Goal: Task Accomplishment & Management: Manage account settings

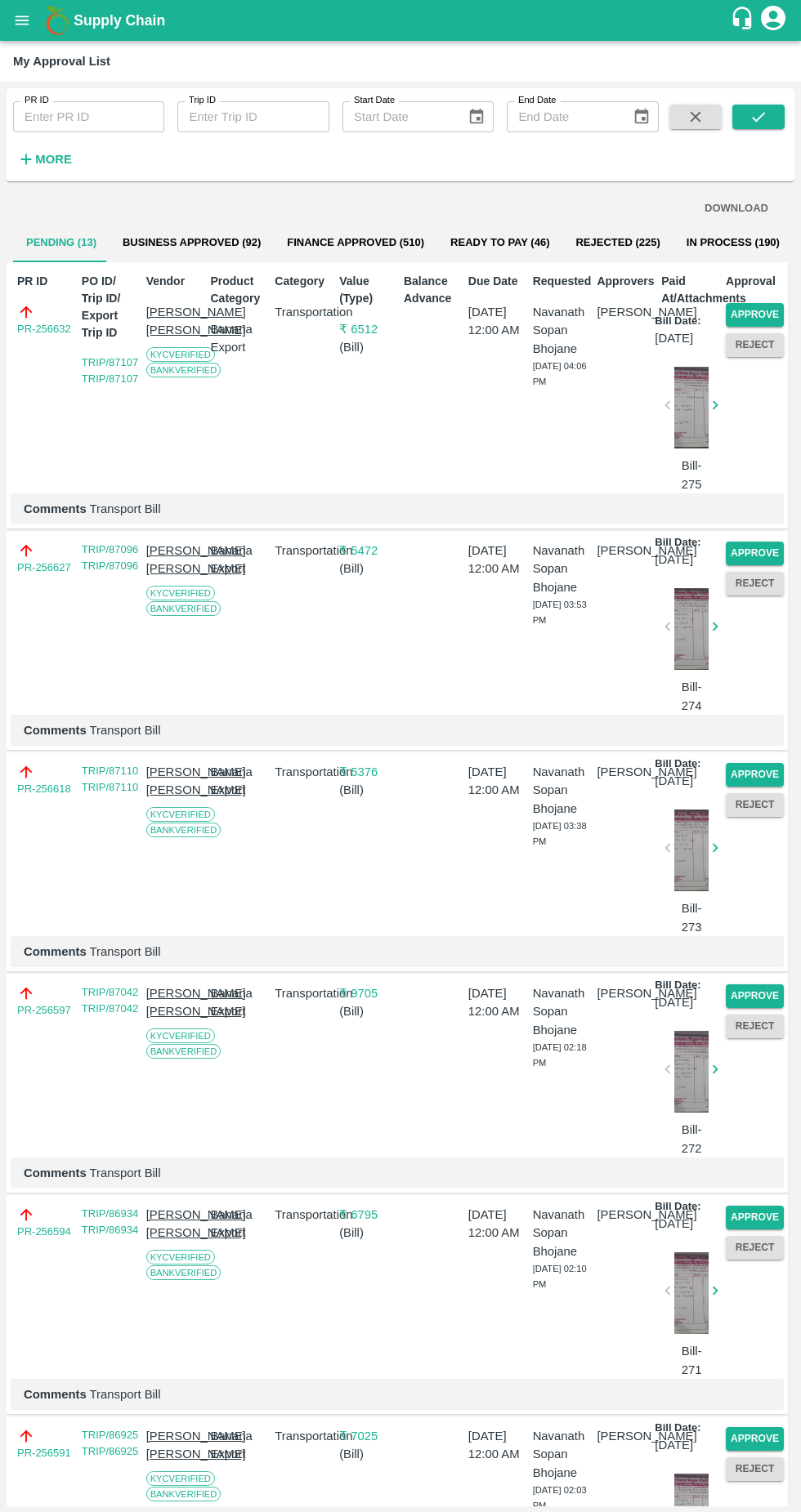
click at [765, 321] on button "Approve" at bounding box center [754, 314] width 58 height 23
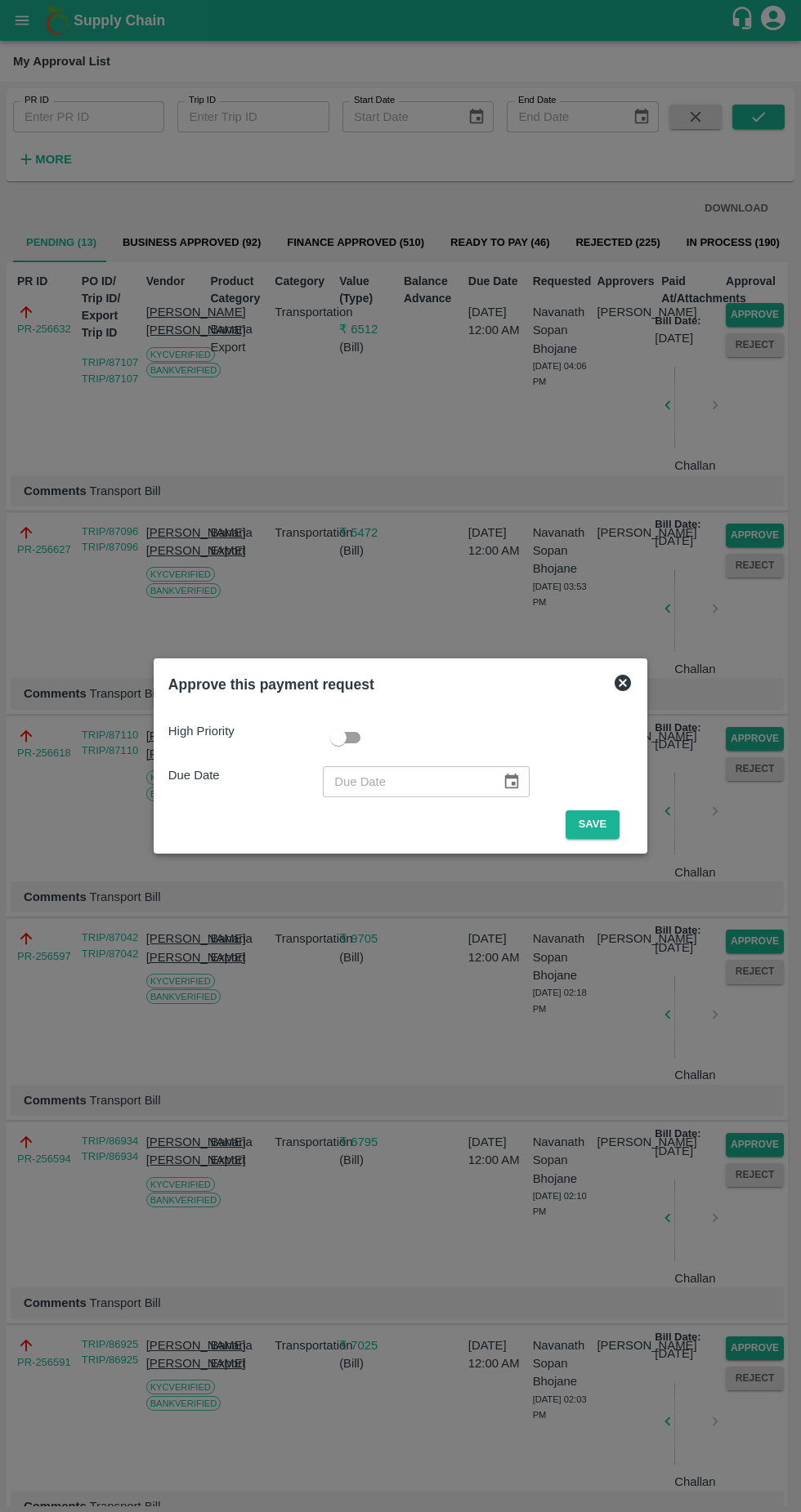
click at [597, 821] on button "Save" at bounding box center [592, 825] width 54 height 29
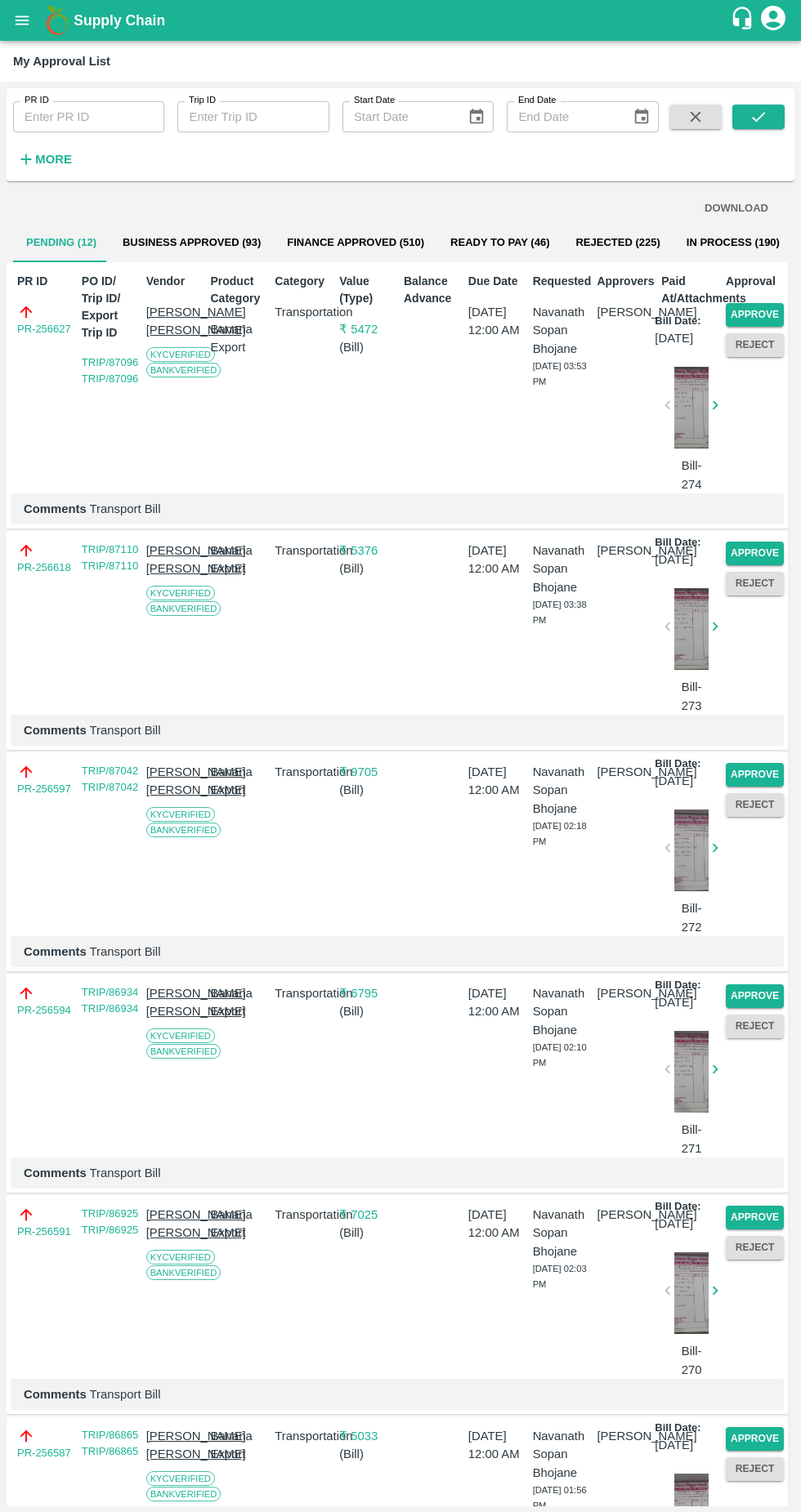
click at [760, 314] on button "Approve" at bounding box center [754, 314] width 58 height 23
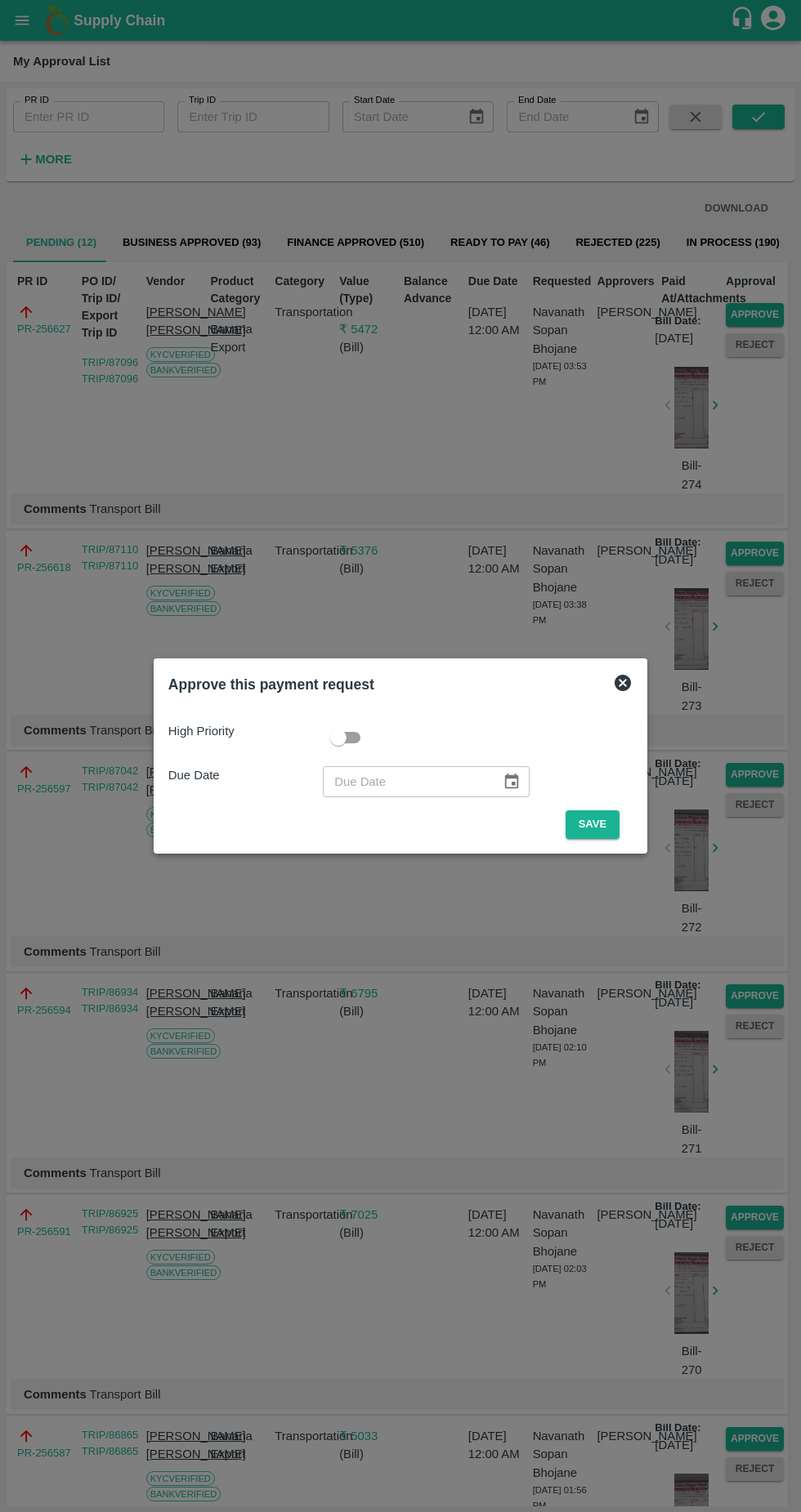
click at [597, 824] on button "Save" at bounding box center [592, 825] width 54 height 29
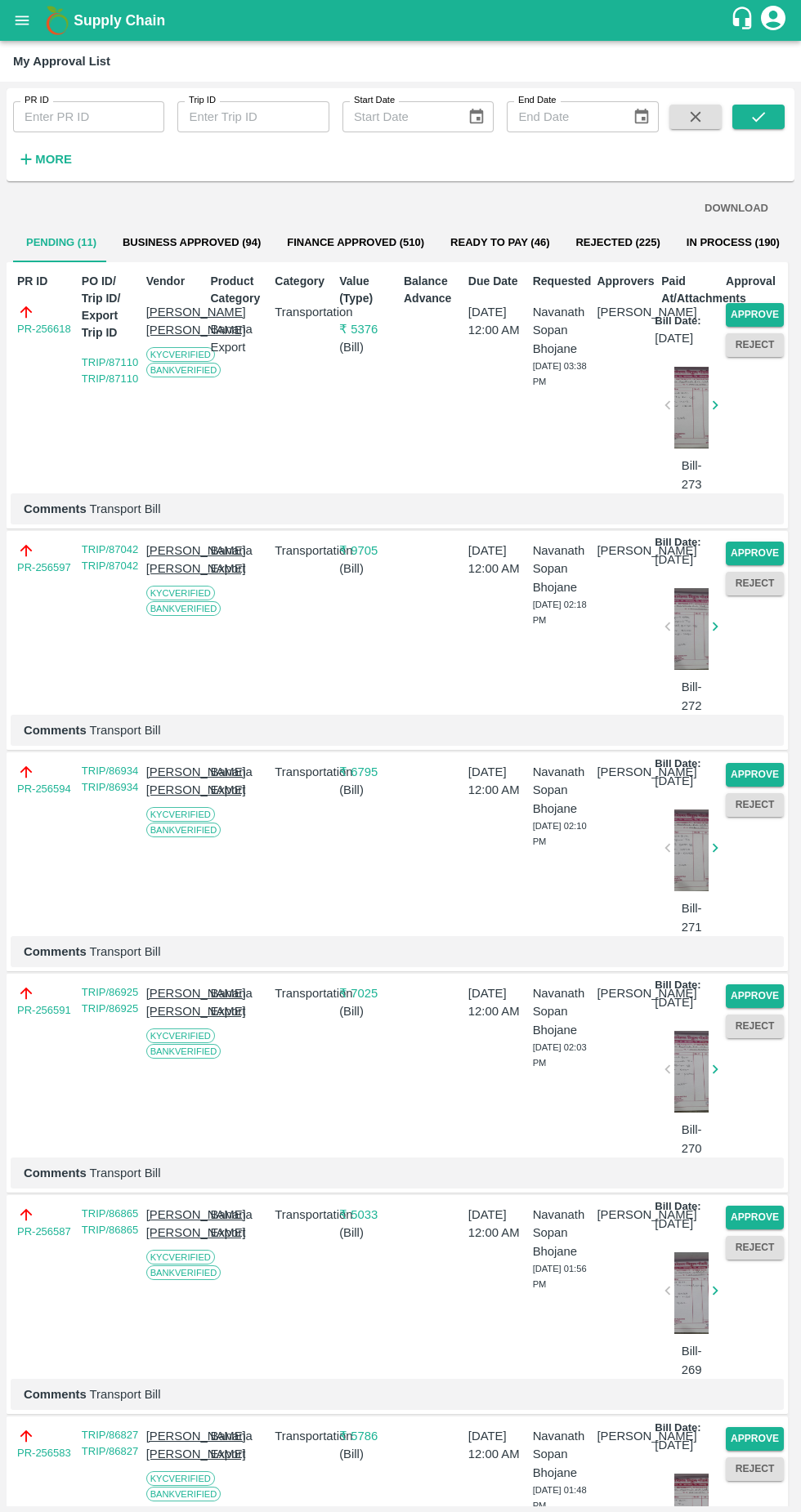
click at [773, 305] on button "Approve" at bounding box center [754, 314] width 58 height 23
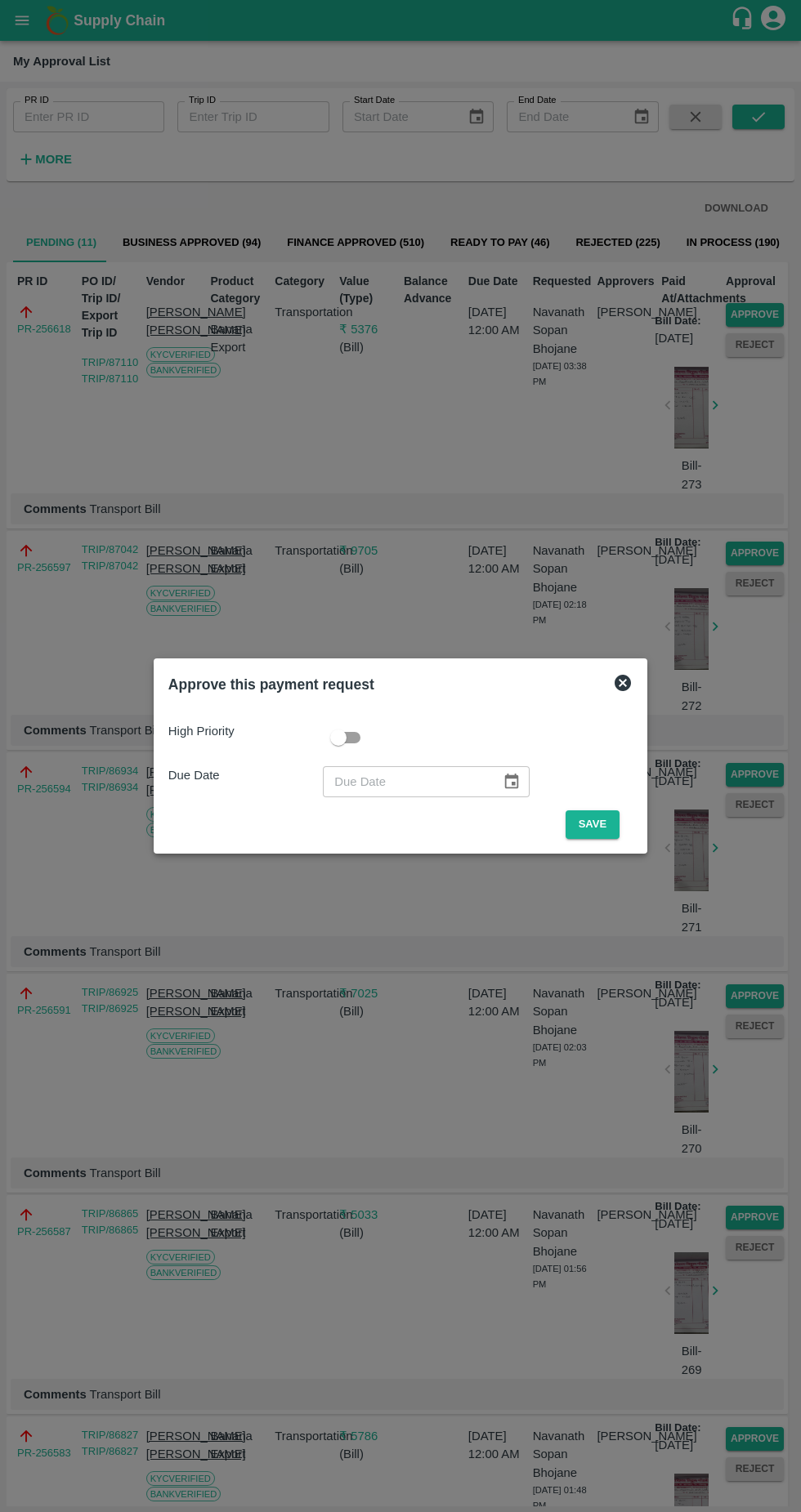
click at [597, 824] on button "Save" at bounding box center [592, 825] width 54 height 29
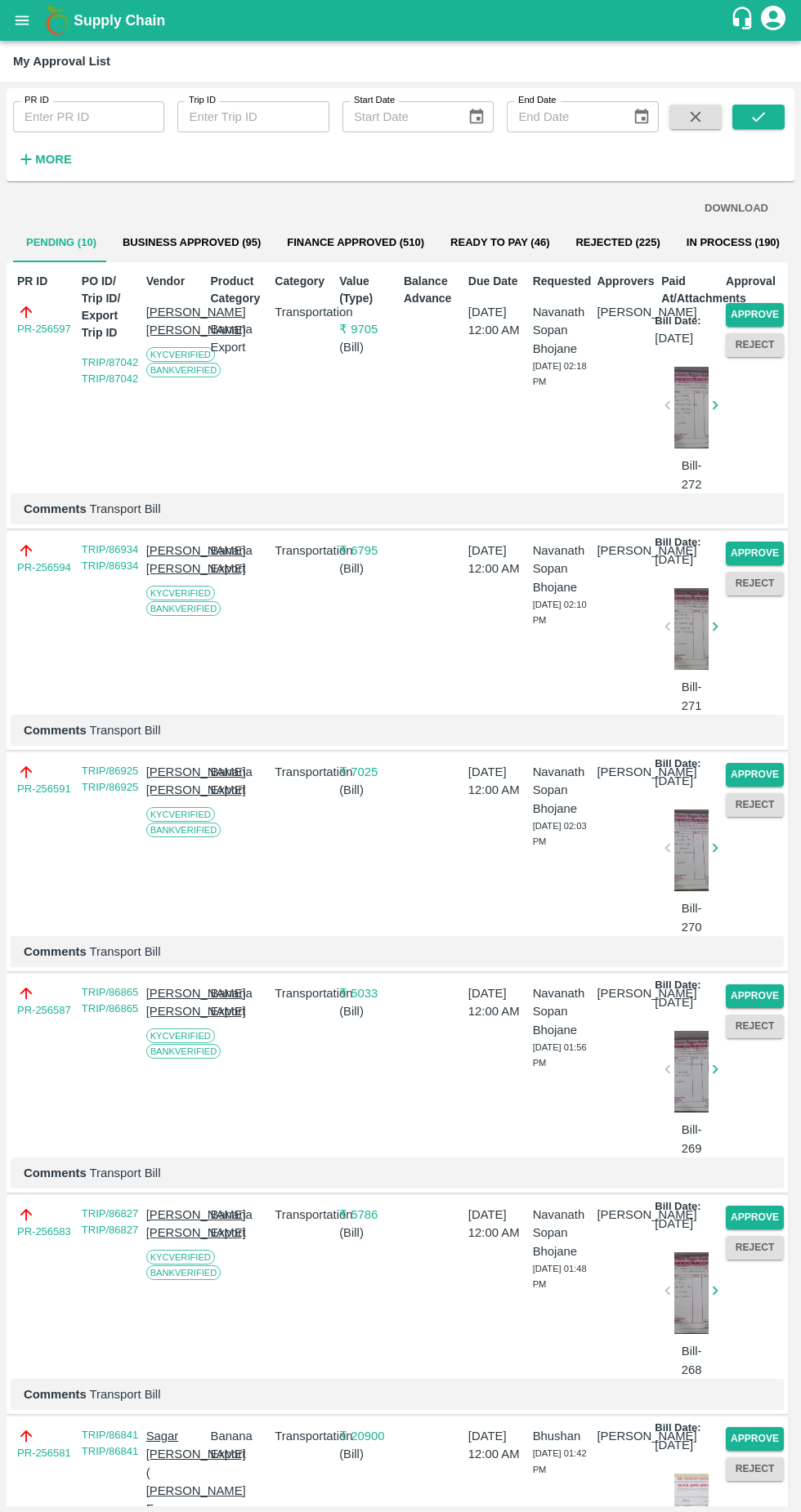
click at [753, 308] on button "Approve" at bounding box center [754, 314] width 58 height 23
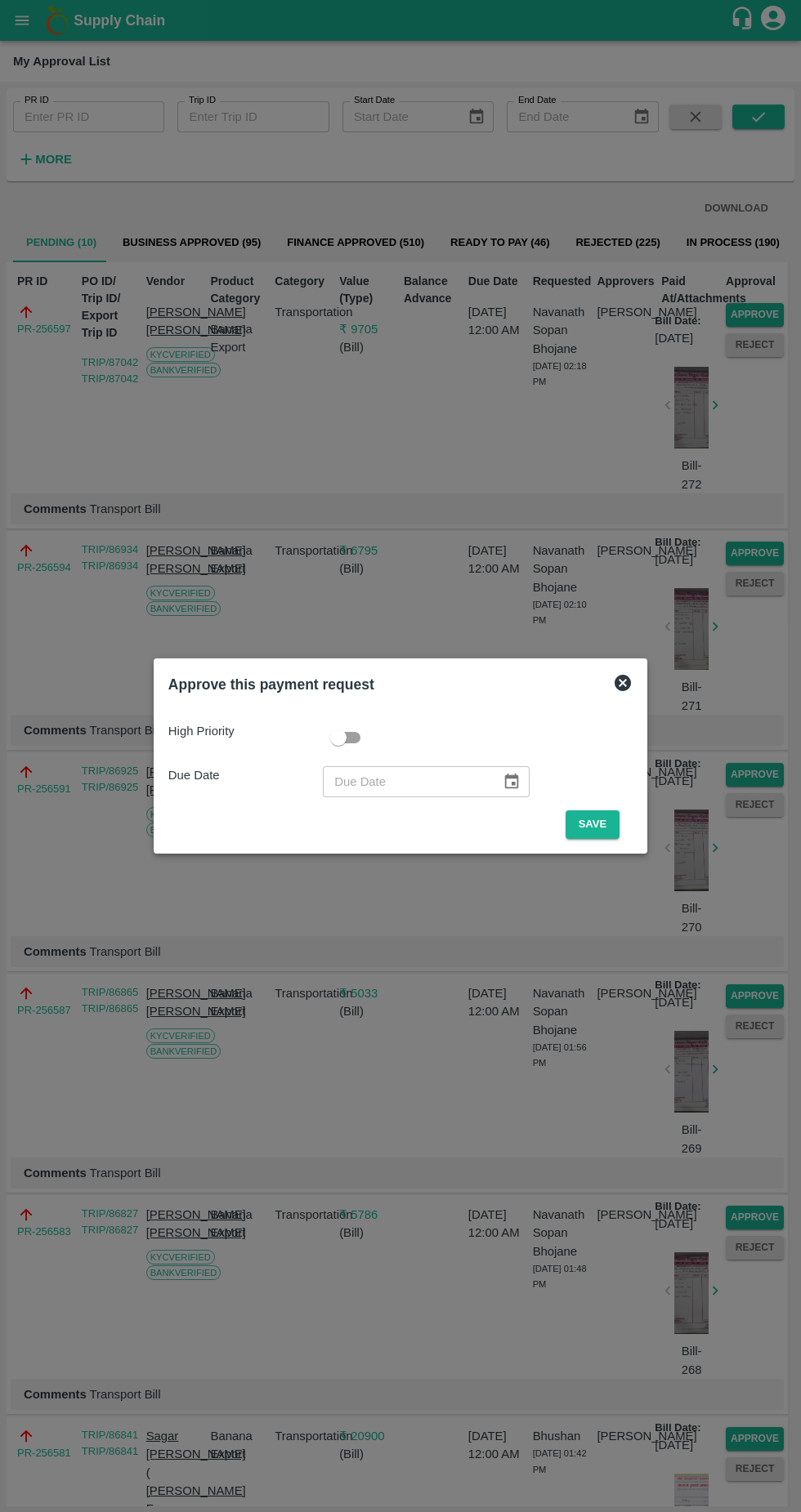
click at [597, 824] on button "Save" at bounding box center [592, 825] width 54 height 29
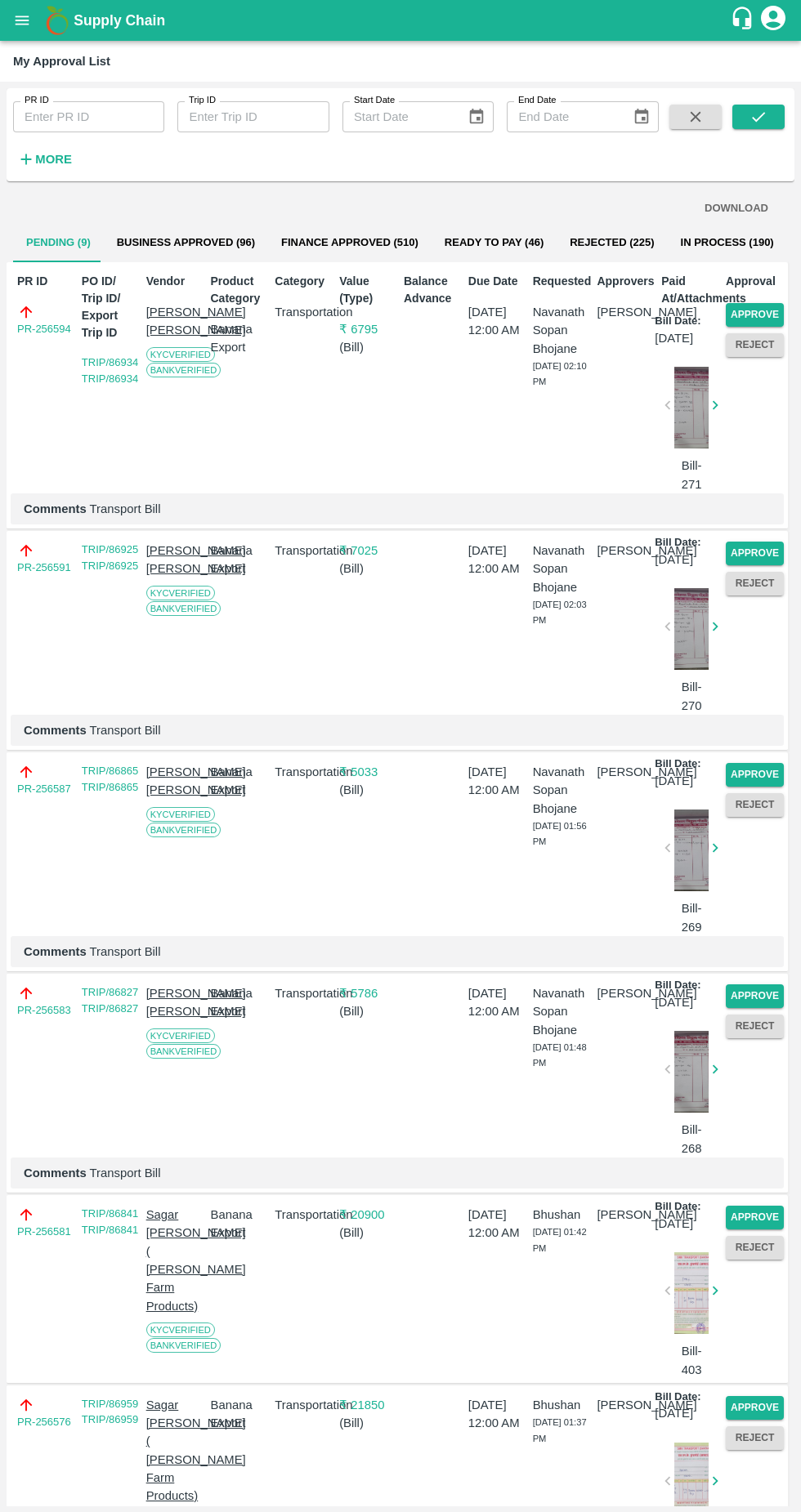
click at [741, 314] on button "Approve" at bounding box center [754, 314] width 58 height 23
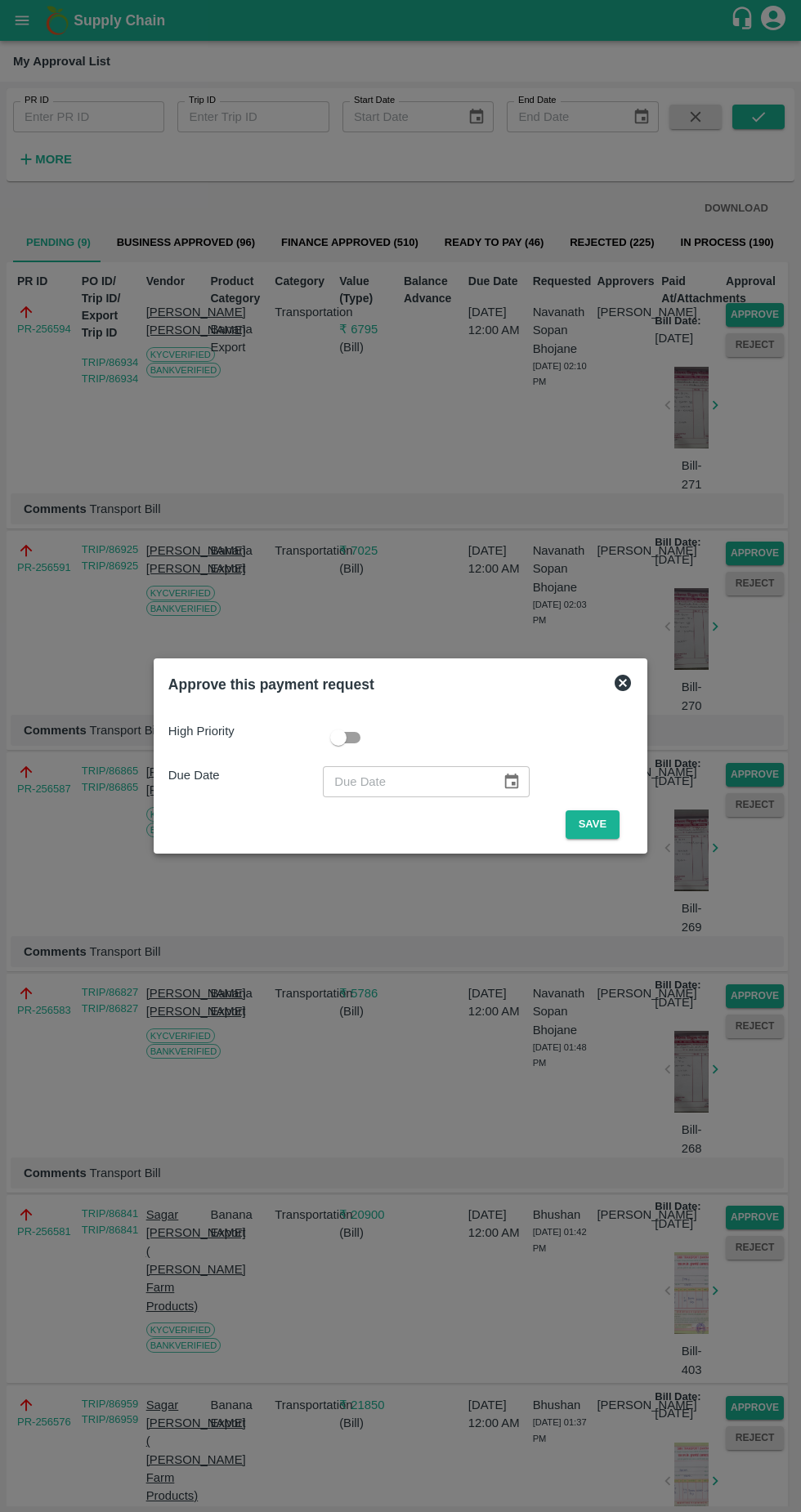
click at [595, 819] on button "Save" at bounding box center [592, 825] width 54 height 29
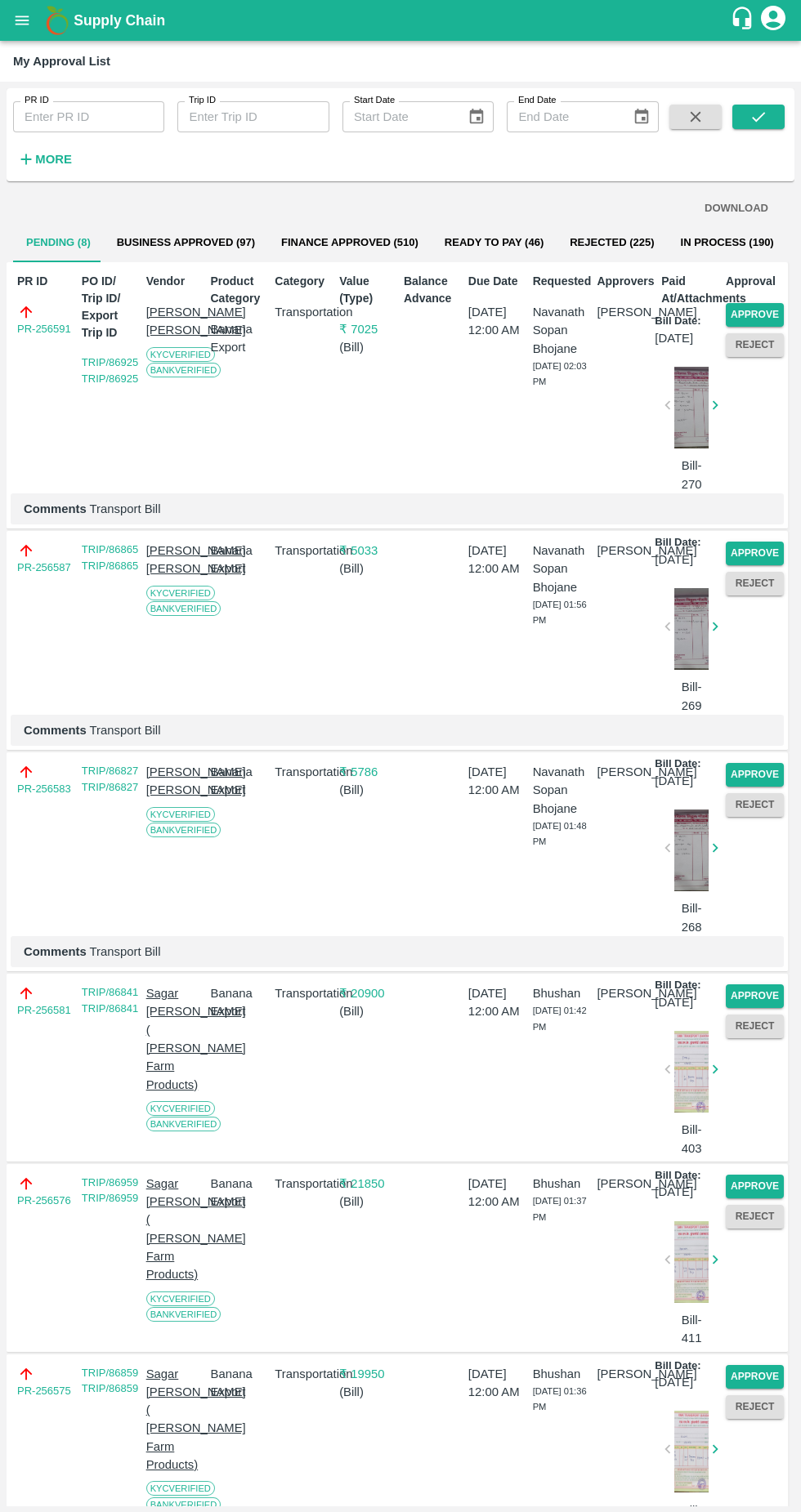
click at [757, 311] on button "Approve" at bounding box center [754, 314] width 58 height 23
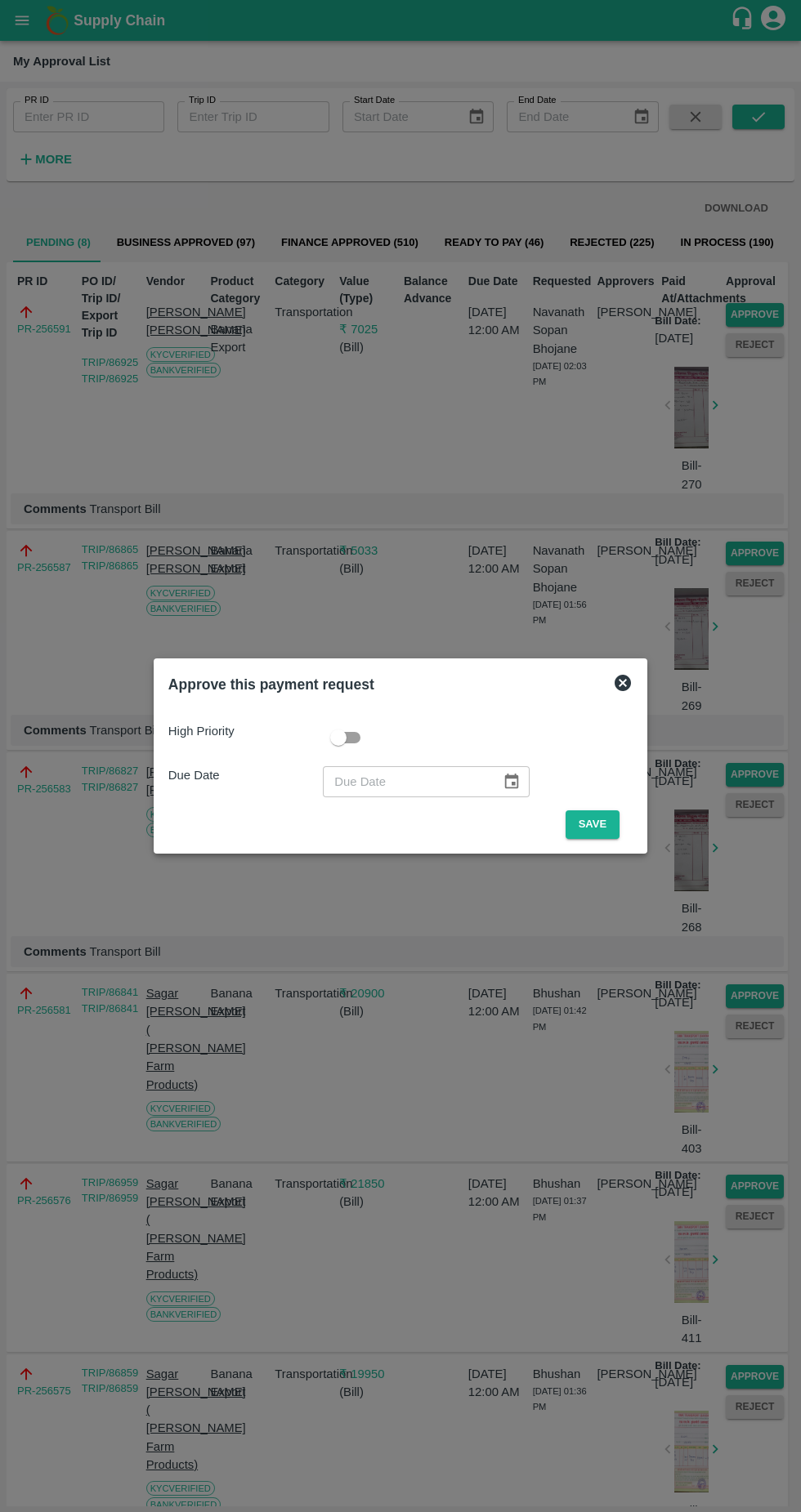
click at [608, 821] on button "Save" at bounding box center [592, 825] width 54 height 29
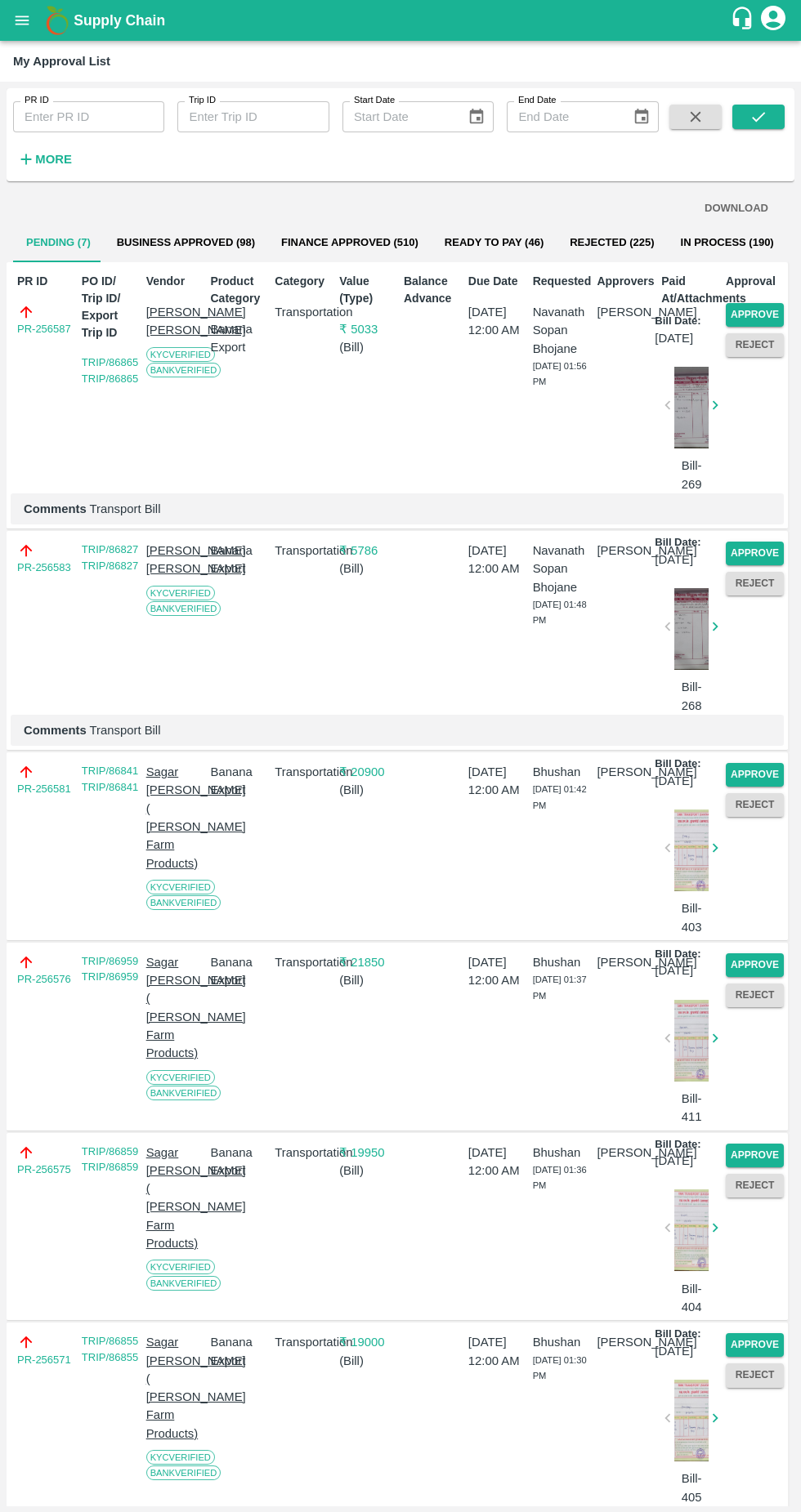
click at [738, 317] on button "Approve" at bounding box center [754, 314] width 58 height 23
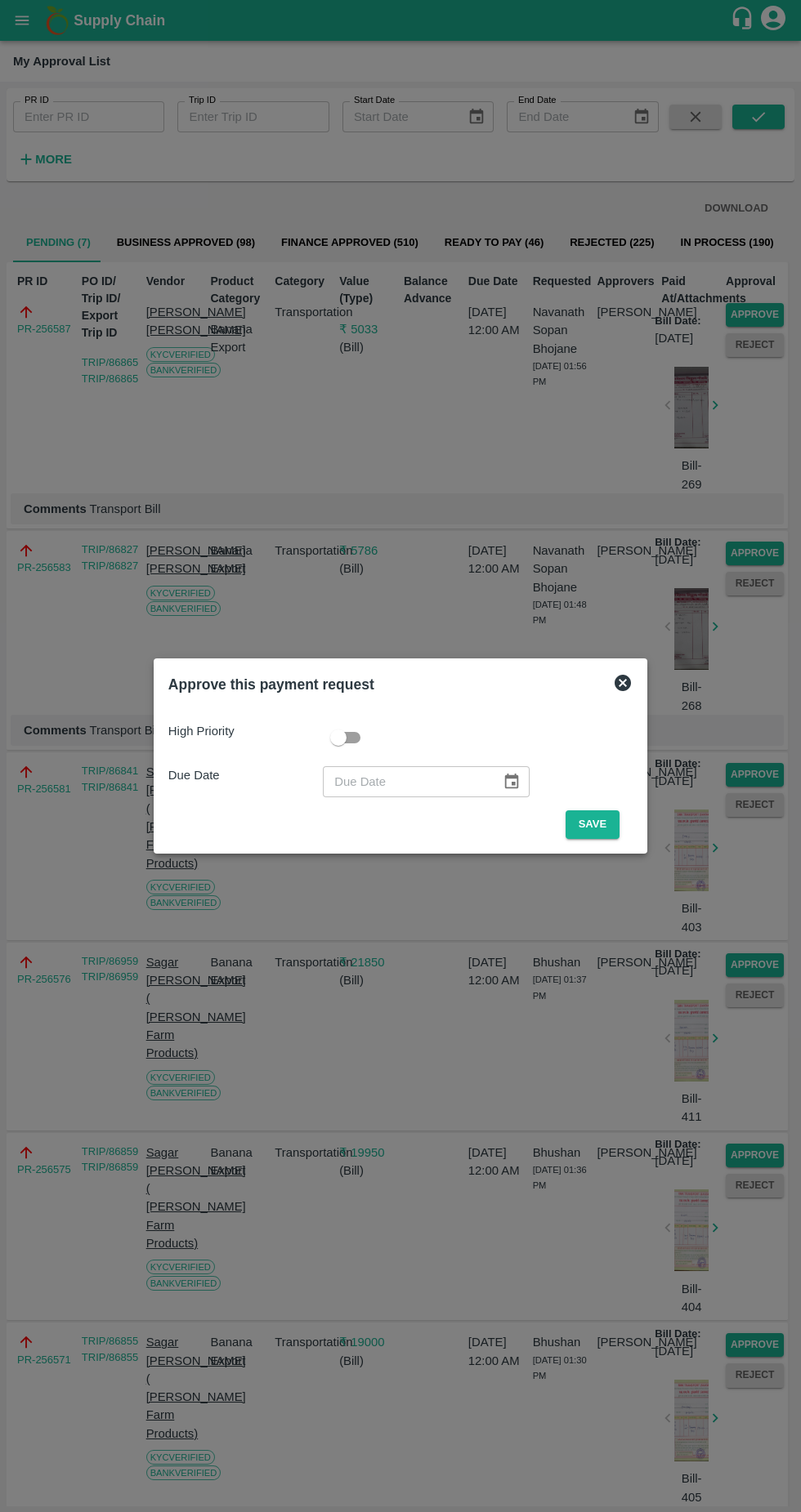
click at [607, 819] on button "Save" at bounding box center [592, 825] width 54 height 29
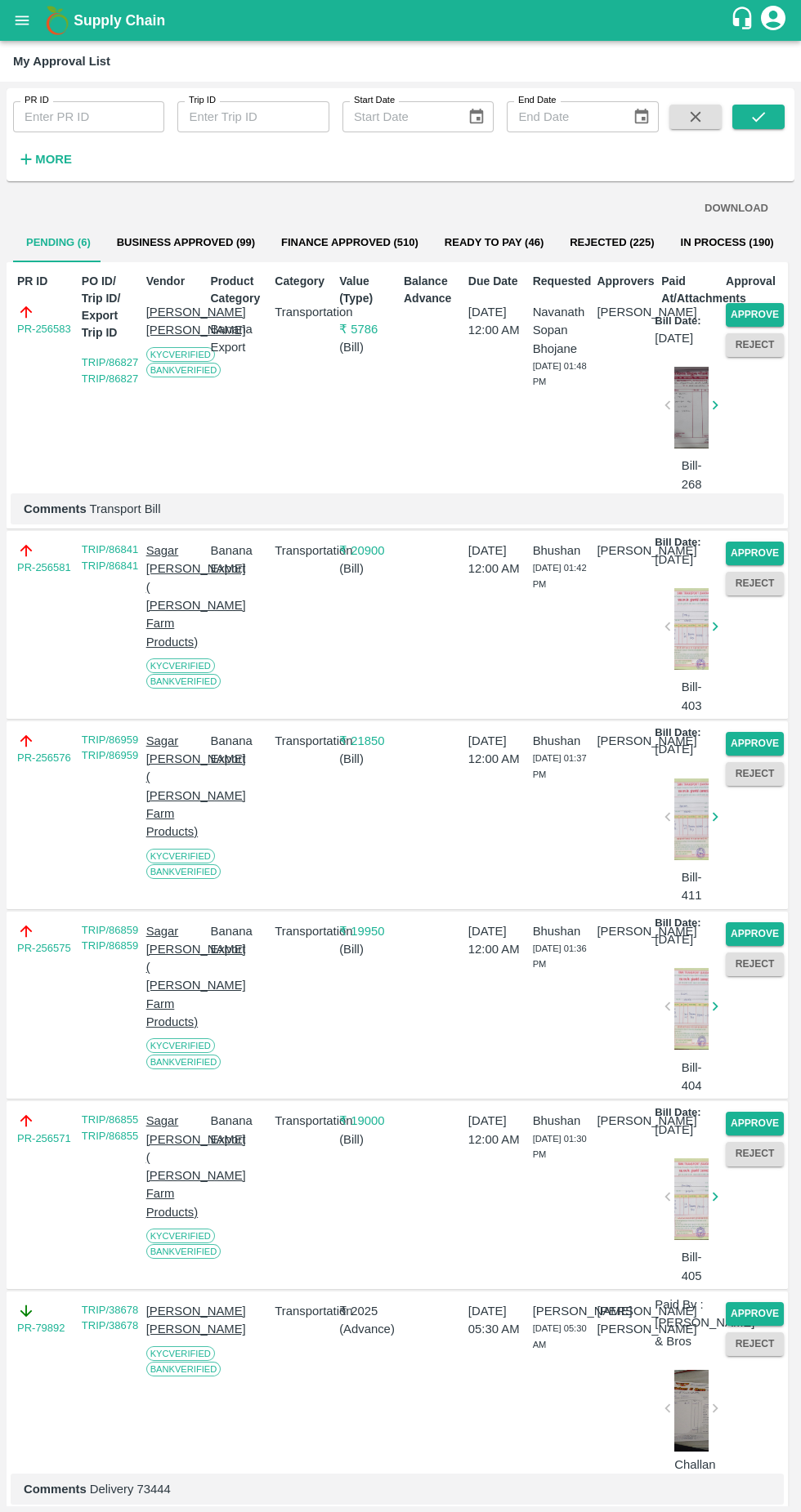
click at [766, 313] on button "Approve" at bounding box center [754, 314] width 58 height 23
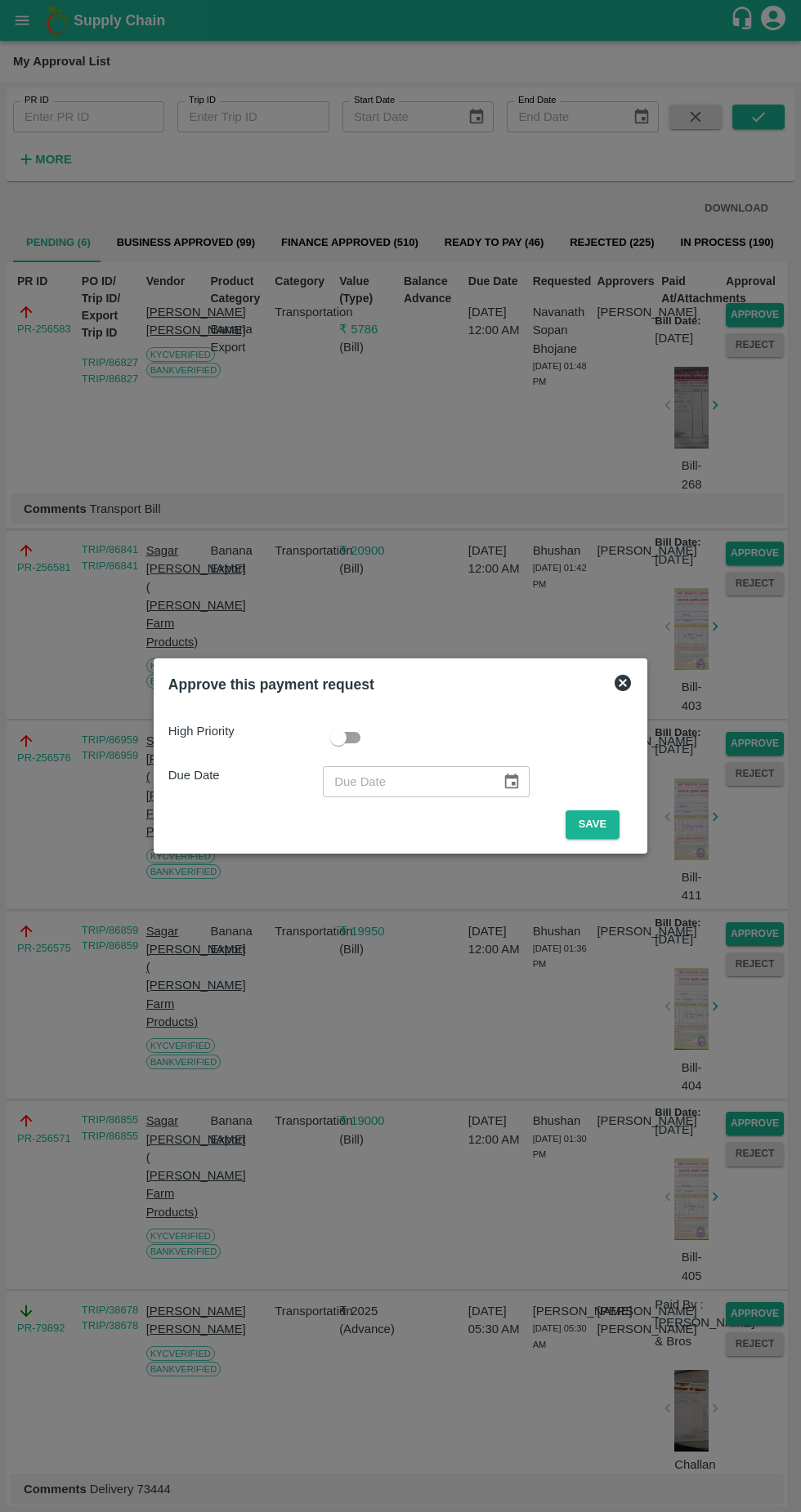
click at [597, 824] on button "Save" at bounding box center [592, 825] width 54 height 29
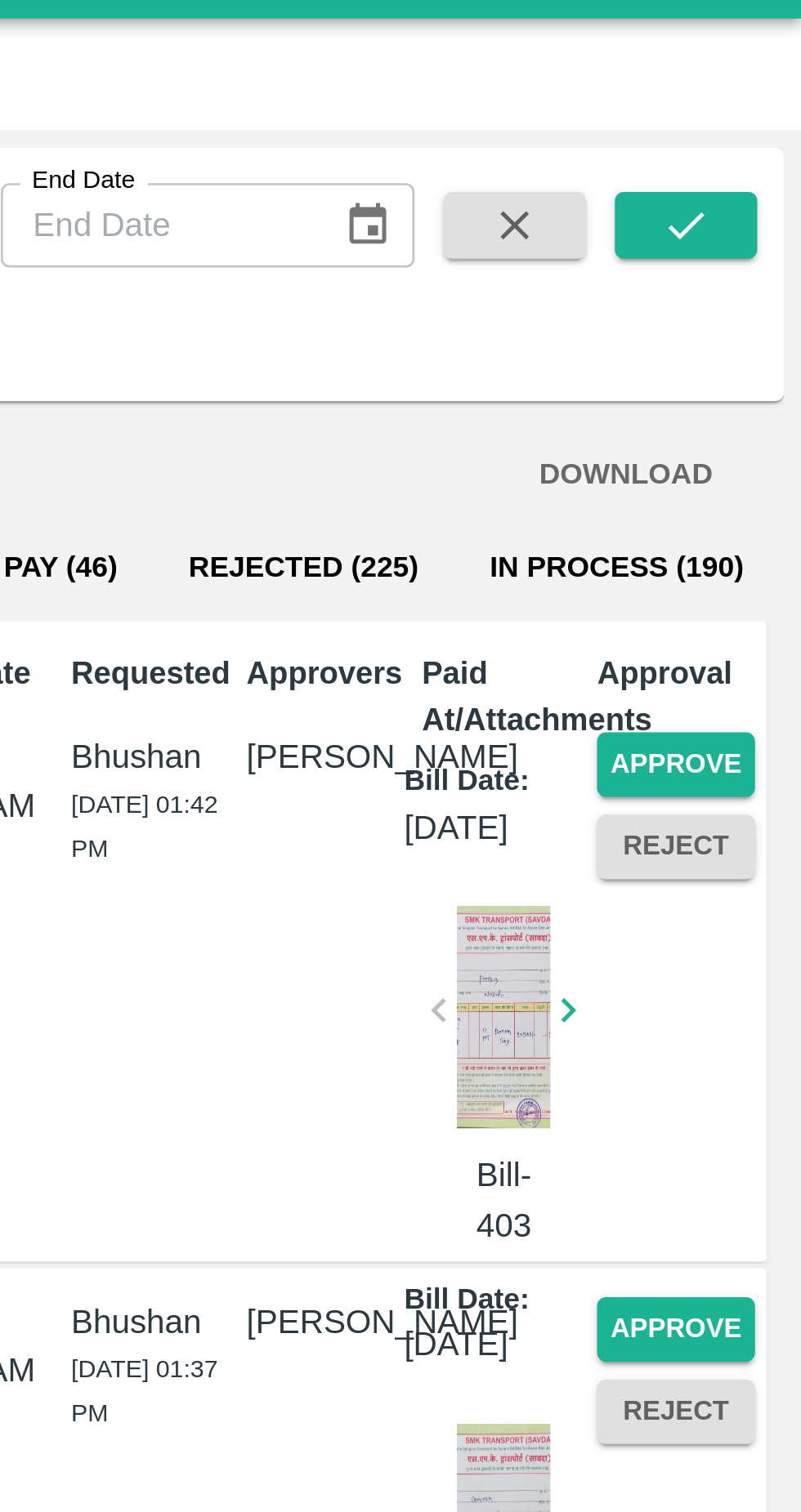
click at [737, 316] on button "Approve" at bounding box center [754, 314] width 58 height 23
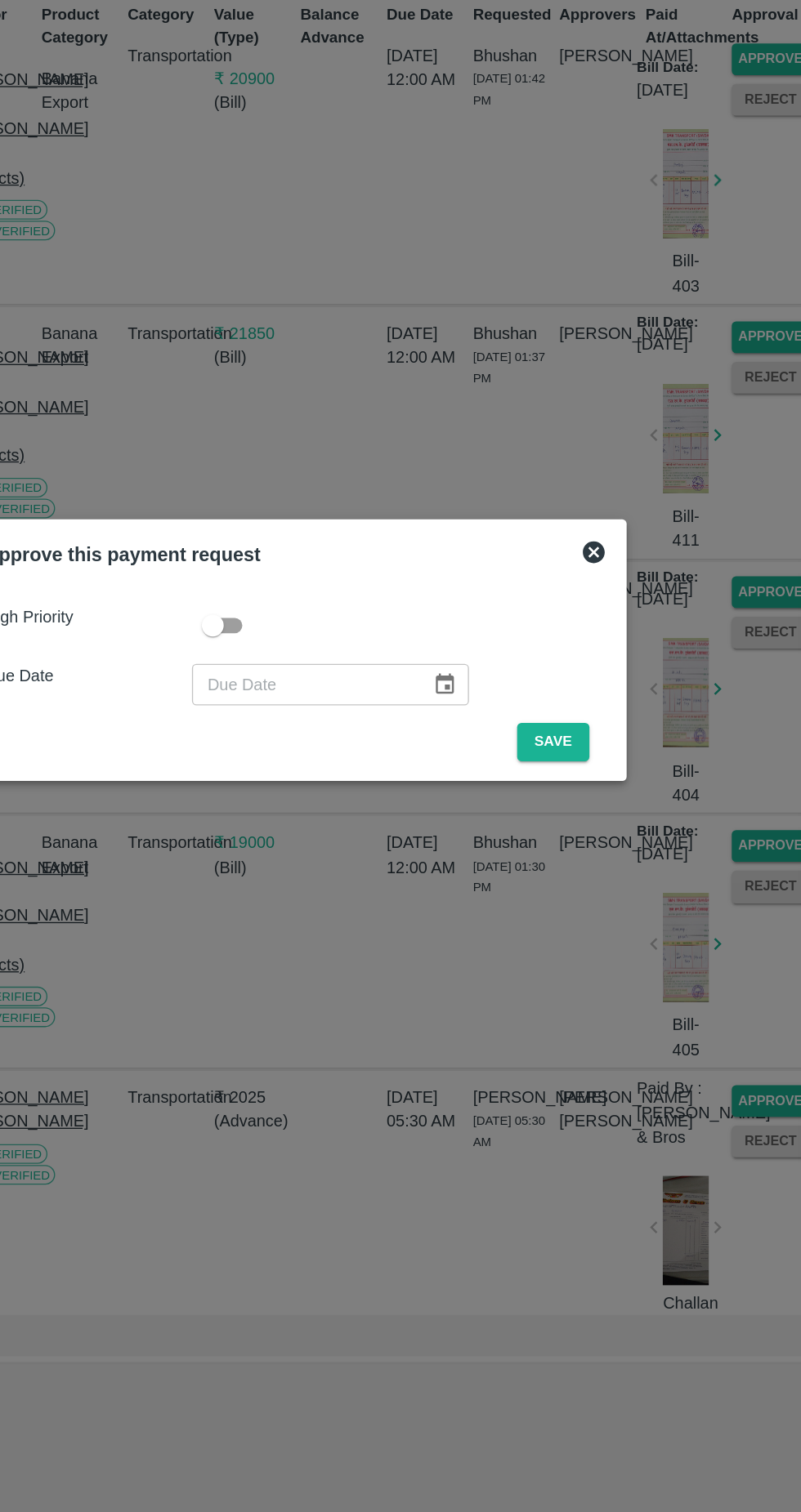
click at [597, 822] on button "Save" at bounding box center [592, 825] width 54 height 29
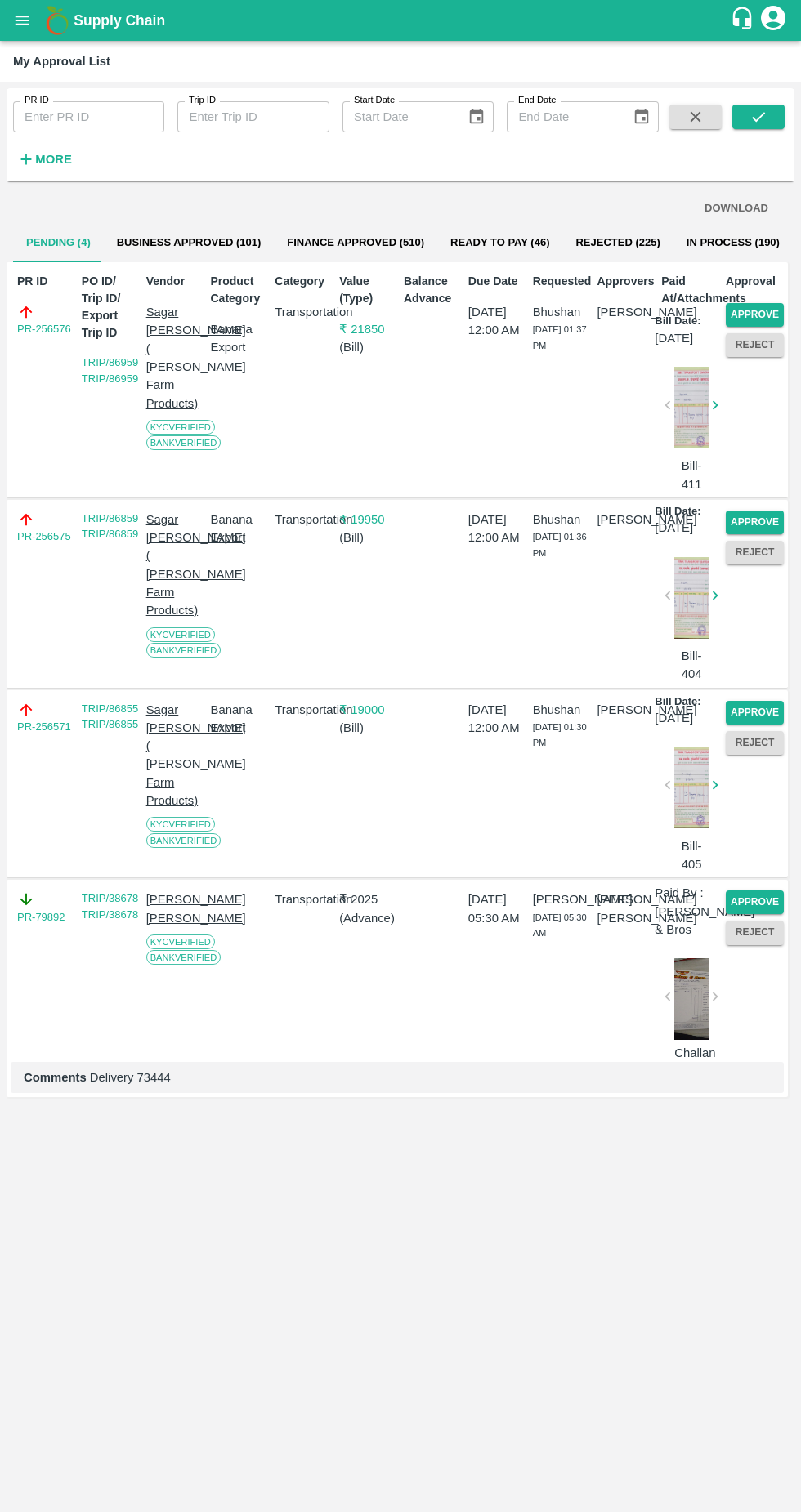
click at [762, 313] on button "Approve" at bounding box center [754, 314] width 58 height 23
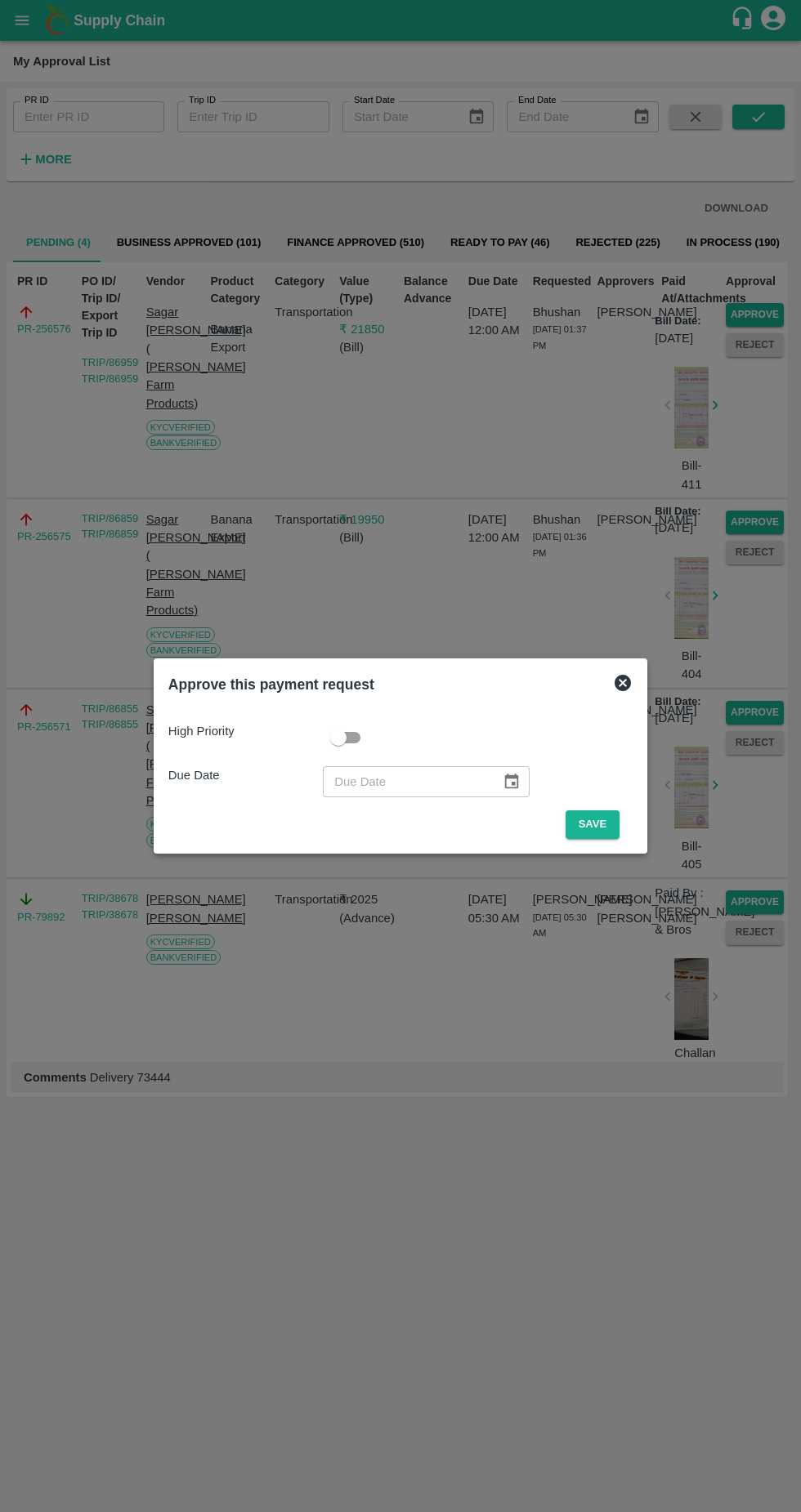
click at [591, 819] on button "Save" at bounding box center [592, 825] width 54 height 29
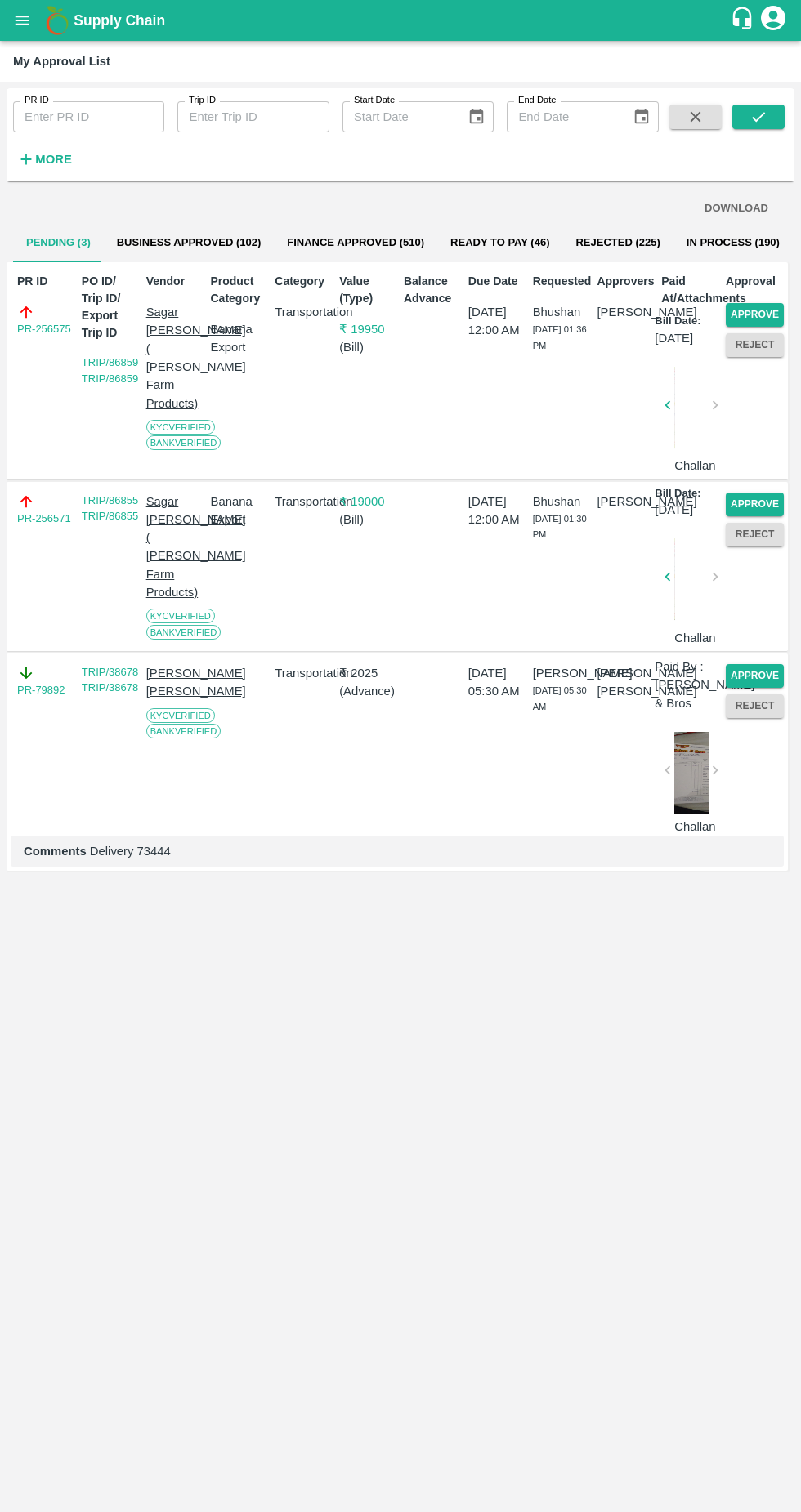
click at [764, 313] on button "Approve" at bounding box center [754, 314] width 58 height 23
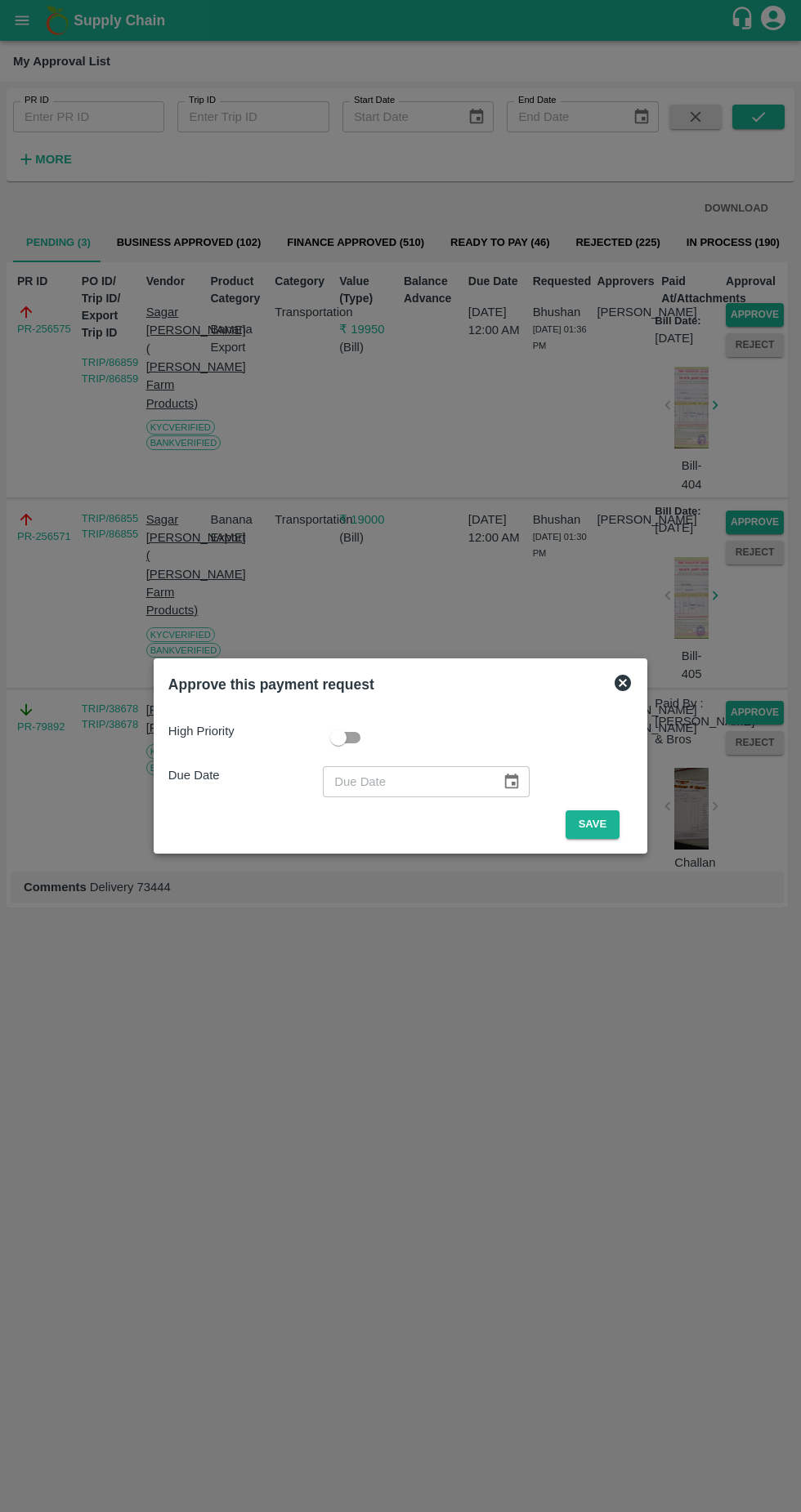
click at [591, 826] on button "Save" at bounding box center [592, 825] width 54 height 29
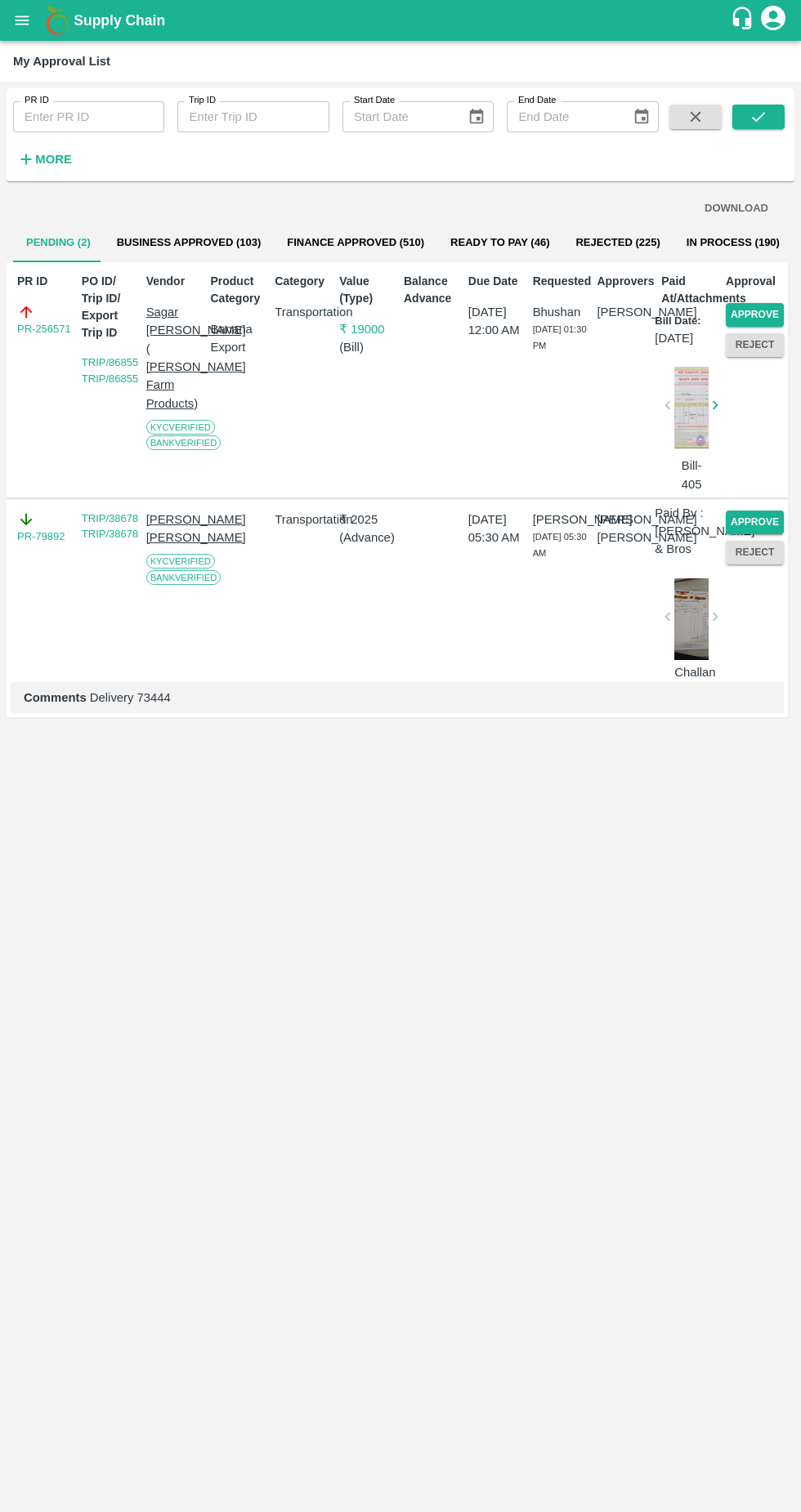
click at [770, 314] on button "Approve" at bounding box center [754, 314] width 58 height 23
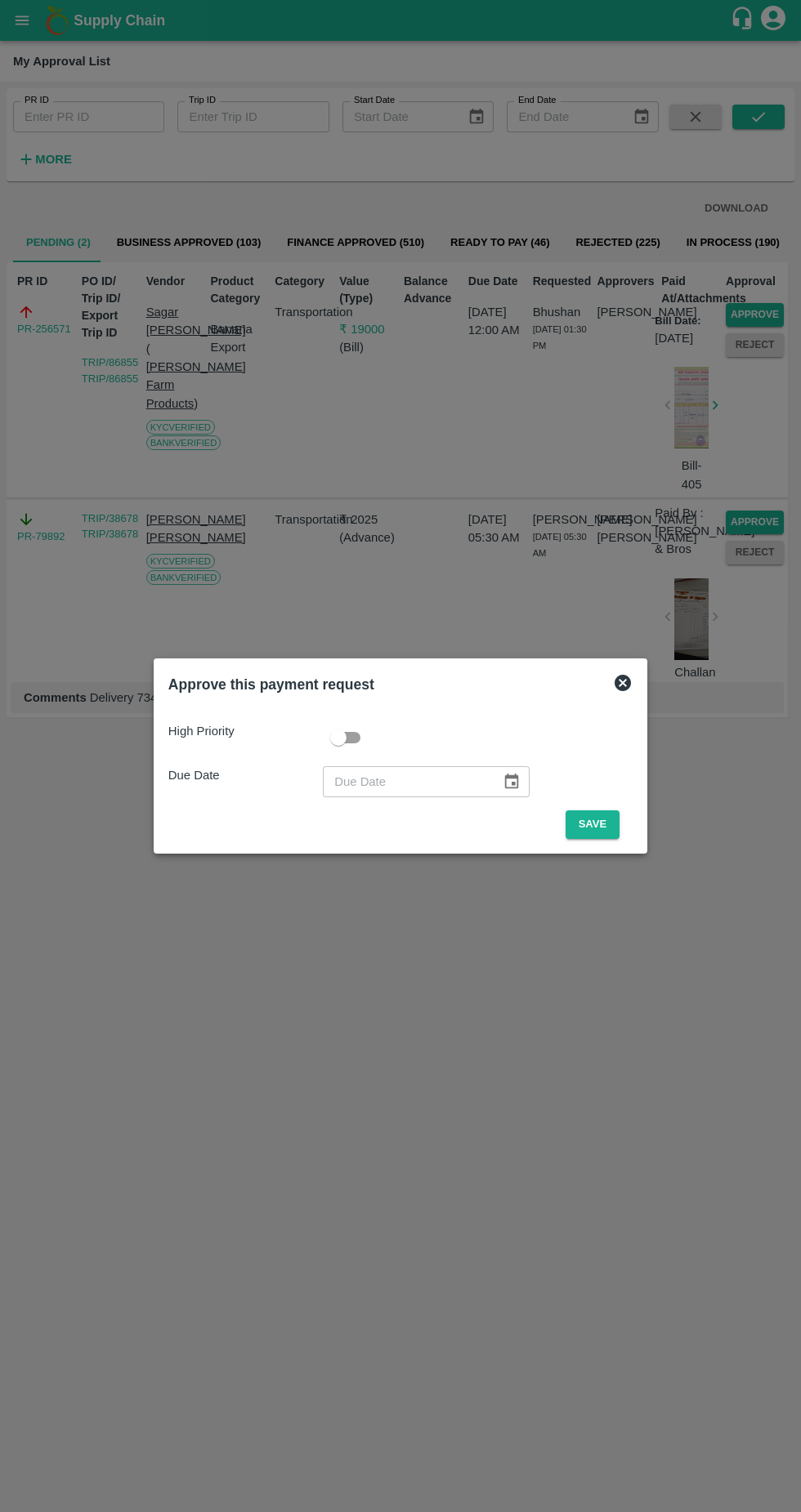
click at [589, 829] on button "Save" at bounding box center [592, 825] width 54 height 29
